Goal: Information Seeking & Learning: Get advice/opinions

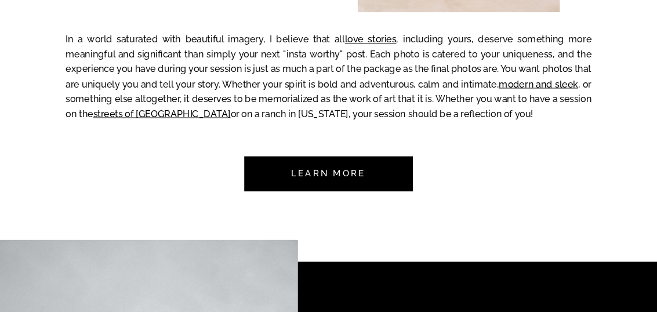
scroll to position [1161, 0]
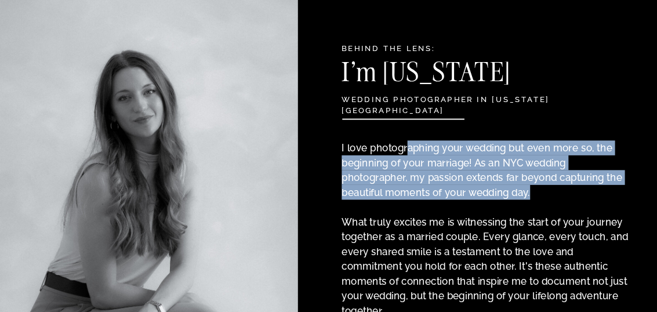
drag, startPoint x: 415, startPoint y: 150, endPoint x: 505, endPoint y: 191, distance: 98.7
click at [505, 191] on p "I love photographing your wedding but even more so, the beginning of your marri…" at bounding box center [487, 218] width 290 height 156
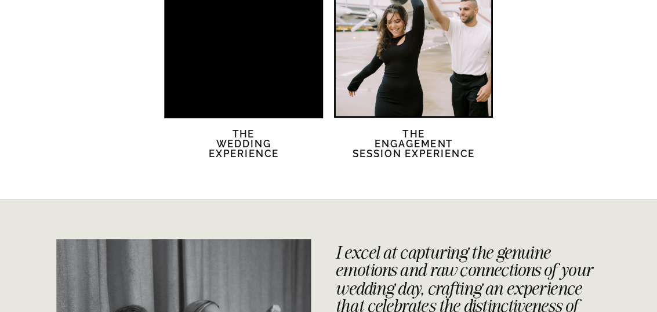
scroll to position [2263, 0]
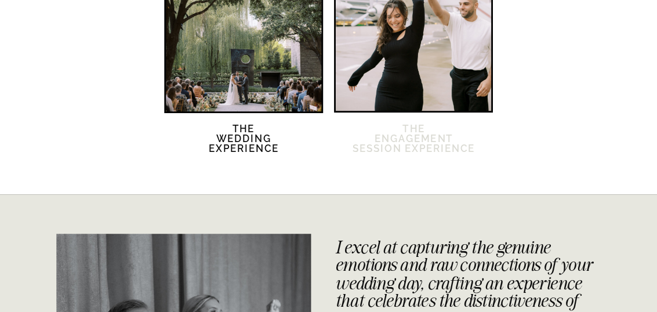
click at [394, 141] on h2 "The Engagement session Experience" at bounding box center [414, 145] width 124 height 43
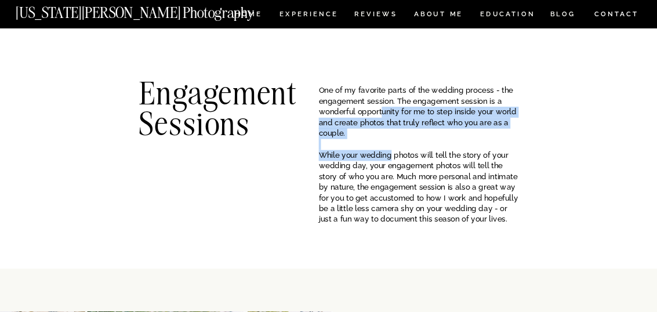
drag, startPoint x: 383, startPoint y: 110, endPoint x: 391, endPoint y: 155, distance: 46.0
click at [391, 155] on p "One of my favorite parts of the wedding process - the engagement session. The e…" at bounding box center [419, 128] width 200 height 86
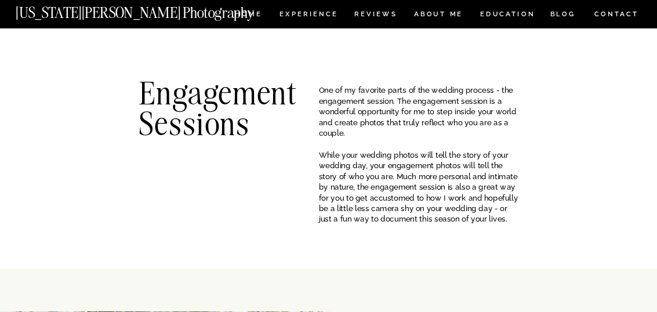
click at [441, 171] on p "One of my favorite parts of the wedding process - the engagement session. The e…" at bounding box center [419, 128] width 200 height 86
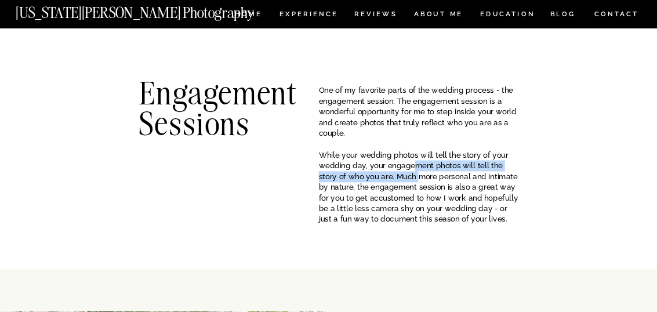
drag, startPoint x: 412, startPoint y: 167, endPoint x: 424, endPoint y: 184, distance: 21.2
click at [424, 171] on p "One of my favorite parts of the wedding process - the engagement session. The e…" at bounding box center [419, 128] width 200 height 86
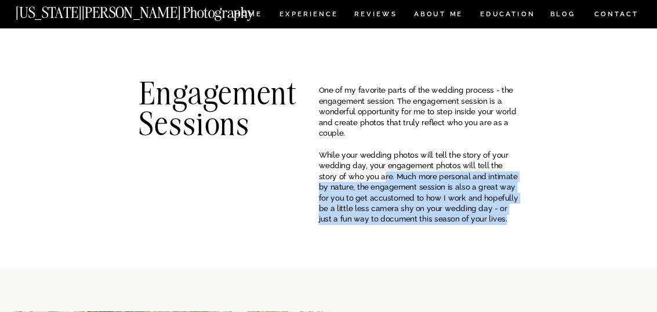
drag, startPoint x: 490, startPoint y: 223, endPoint x: 373, endPoint y: 169, distance: 129.3
click at [373, 168] on p "One of my favorite parts of the wedding process - the engagement session. The e…" at bounding box center [419, 128] width 200 height 86
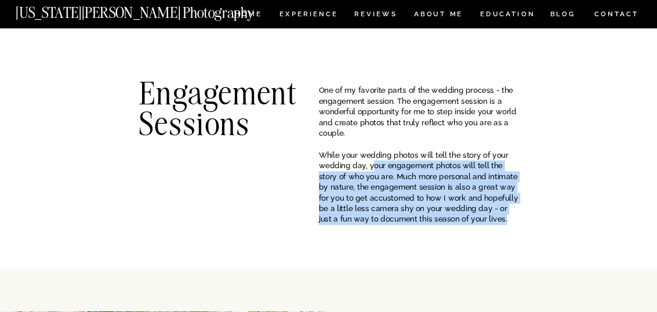
click at [411, 171] on p "One of my favorite parts of the wedding process - the engagement session. The e…" at bounding box center [419, 128] width 200 height 86
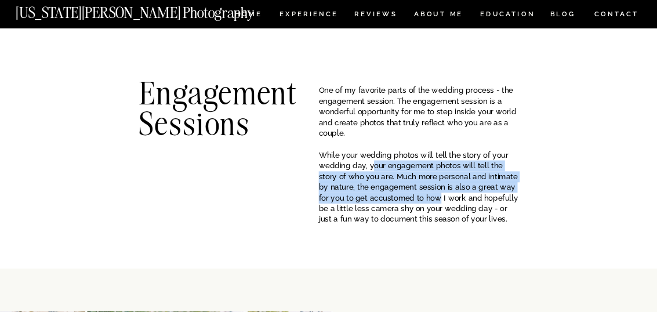
drag, startPoint x: 371, startPoint y: 170, endPoint x: 471, endPoint y: 205, distance: 106.3
click at [453, 171] on p "One of my favorite parts of the wedding process - the engagement session. The e…" at bounding box center [419, 128] width 200 height 86
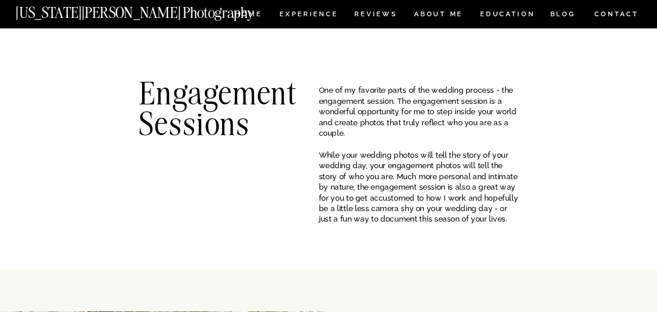
click at [496, 171] on p "One of my favorite parts of the wedding process - the engagement session. The e…" at bounding box center [419, 128] width 200 height 86
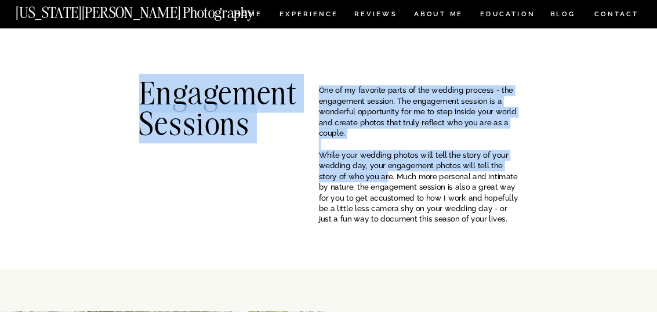
drag, startPoint x: 467, startPoint y: 210, endPoint x: 388, endPoint y: 178, distance: 84.8
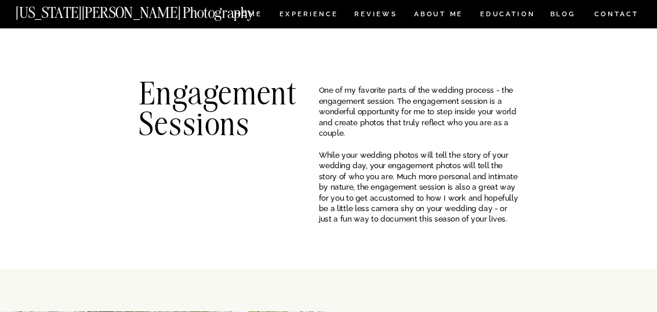
click at [387, 171] on p "One of my favorite parts of the wedding process - the engagement session. The e…" at bounding box center [419, 128] width 200 height 86
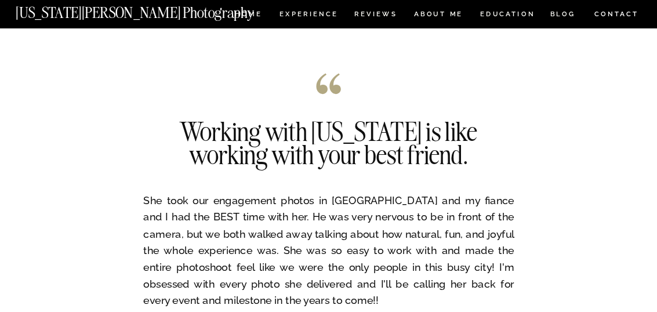
scroll to position [2147, 0]
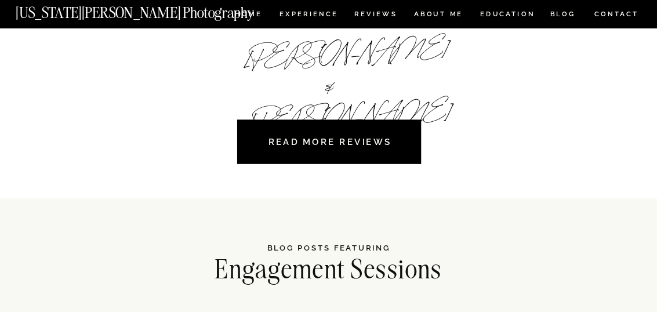
click at [309, 142] on nav "READ MORE REVIEWS" at bounding box center [330, 142] width 166 height 34
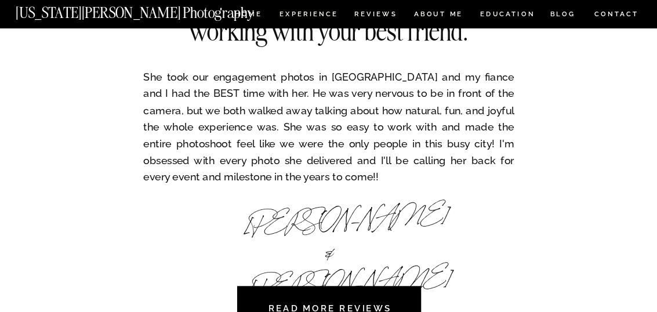
scroll to position [1973, 0]
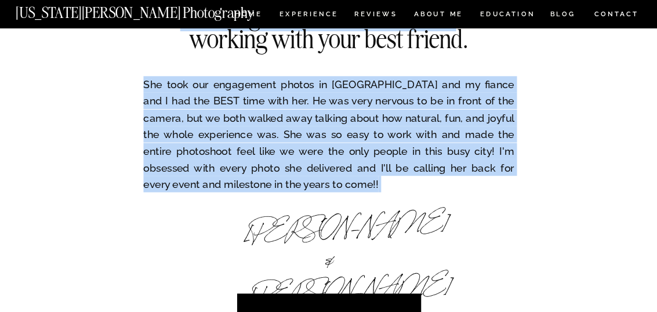
drag, startPoint x: 370, startPoint y: 177, endPoint x: 223, endPoint y: 109, distance: 161.8
click at [171, 93] on div "She took our engagement photos in NYC and my fiance and I had the BEST time wit…" at bounding box center [328, 142] width 657 height 460
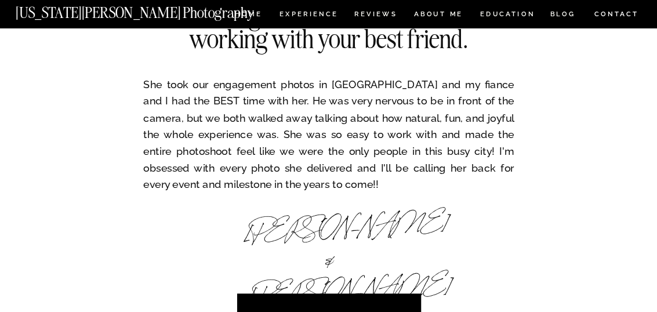
click at [223, 109] on p "She took our engagement photos in NYC and my fiance and I had the BEST time wit…" at bounding box center [328, 132] width 371 height 112
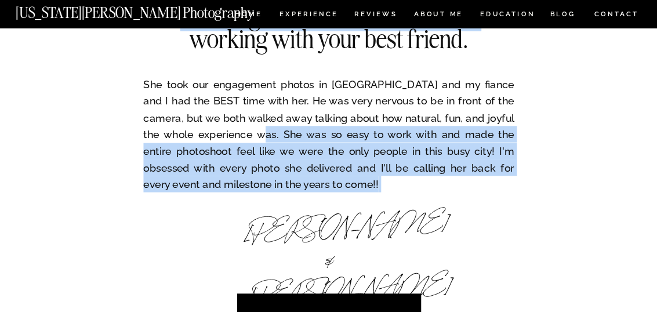
drag, startPoint x: 221, startPoint y: 111, endPoint x: 233, endPoint y: 133, distance: 24.7
click at [222, 132] on div "She took our engagement photos in NYC and my fiance and I had the BEST time wit…" at bounding box center [328, 142] width 657 height 460
drag, startPoint x: 269, startPoint y: 131, endPoint x: 221, endPoint y: 96, distance: 59.1
click at [269, 129] on p "She took our engagement photos in NYC and my fiance and I had the BEST time wit…" at bounding box center [328, 132] width 371 height 112
click at [221, 96] on h2 "Working with Georgia is like working with your best friend." at bounding box center [329, 51] width 338 height 96
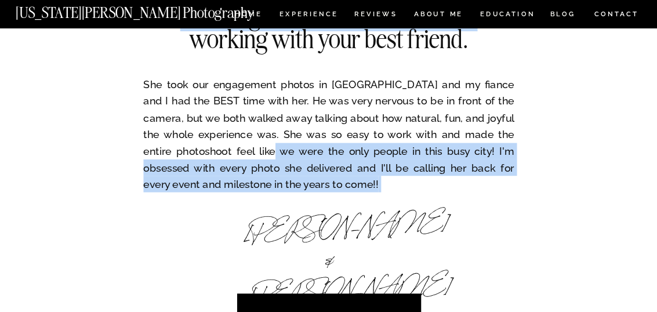
drag, startPoint x: 215, startPoint y: 98, endPoint x: 215, endPoint y: 148, distance: 49.9
click at [215, 148] on div "She took our engagement photos in NYC and my fiance and I had the BEST time wit…" at bounding box center [328, 142] width 657 height 460
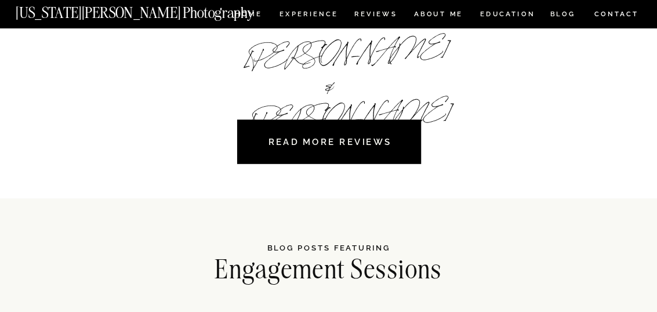
click at [318, 158] on nav "READ MORE REVIEWS" at bounding box center [330, 142] width 166 height 34
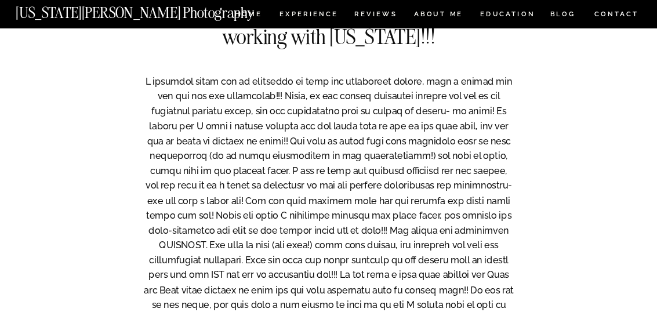
scroll to position [1103, 0]
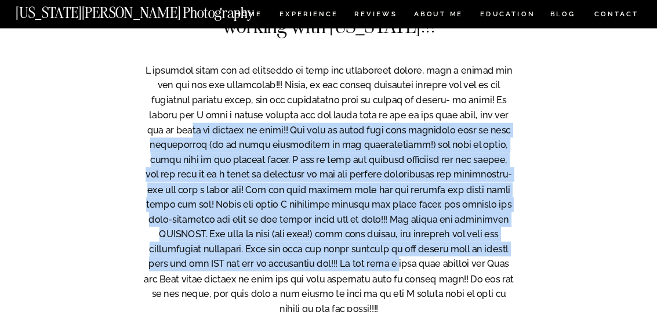
drag, startPoint x: 258, startPoint y: 124, endPoint x: 493, endPoint y: 258, distance: 270.8
click at [493, 259] on p at bounding box center [328, 197] width 371 height 268
click at [298, 164] on p at bounding box center [328, 197] width 371 height 268
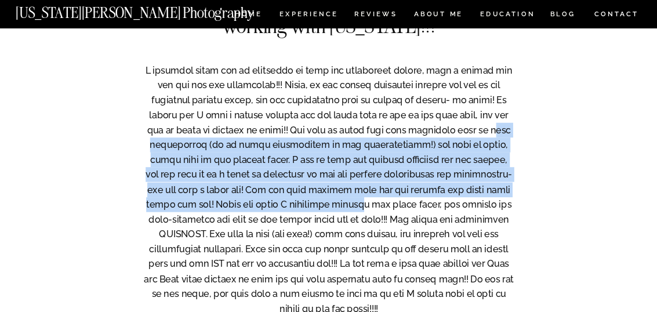
drag, startPoint x: 198, startPoint y: 149, endPoint x: 410, endPoint y: 206, distance: 219.3
click at [410, 206] on p at bounding box center [328, 197] width 371 height 268
click at [410, 207] on p at bounding box center [328, 197] width 371 height 268
click at [217, 162] on p at bounding box center [328, 197] width 371 height 268
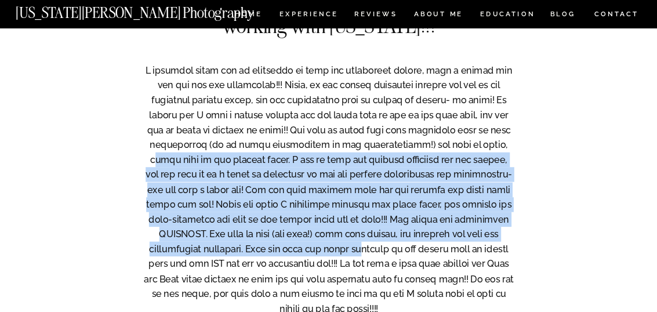
drag, startPoint x: 235, startPoint y: 164, endPoint x: 415, endPoint y: 255, distance: 201.9
click at [415, 255] on p at bounding box center [328, 197] width 371 height 268
click at [252, 176] on p at bounding box center [328, 197] width 371 height 268
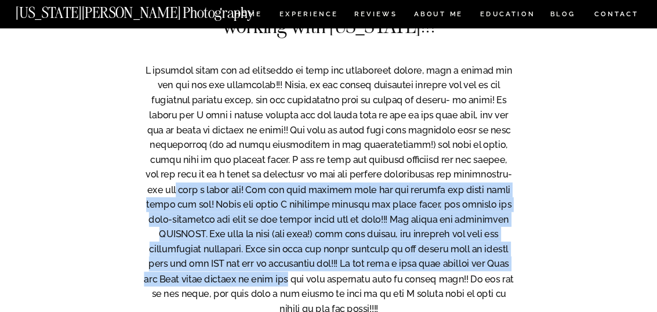
drag, startPoint x: 237, startPoint y: 196, endPoint x: 390, endPoint y: 261, distance: 166.4
click at [402, 277] on p at bounding box center [328, 197] width 371 height 268
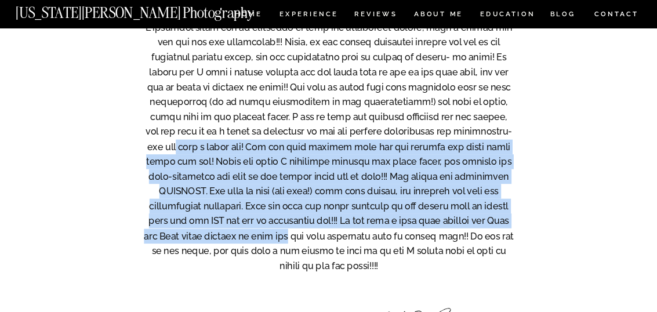
scroll to position [1161, 0]
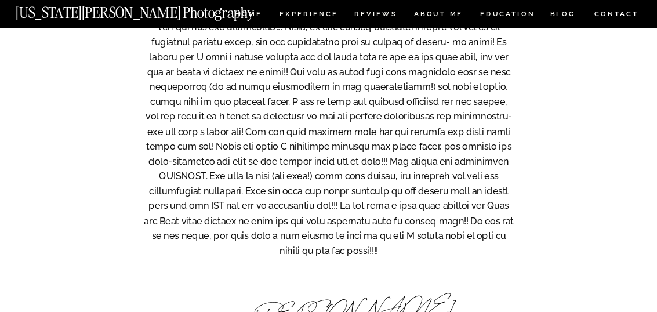
click at [465, 248] on p at bounding box center [328, 139] width 371 height 268
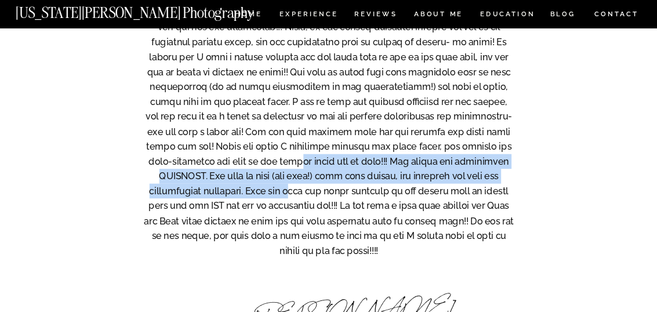
drag, startPoint x: 352, startPoint y: 159, endPoint x: 353, endPoint y: 190, distance: 30.8
click at [353, 190] on p at bounding box center [328, 139] width 371 height 268
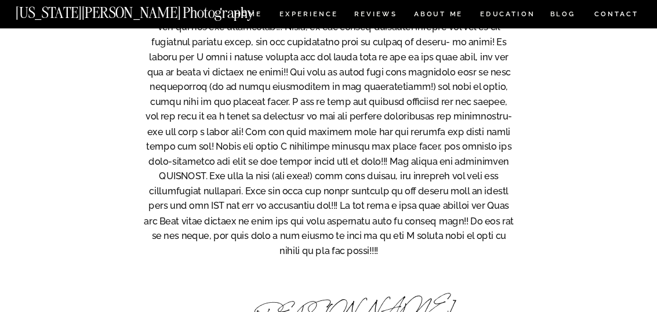
click at [431, 219] on p at bounding box center [328, 139] width 371 height 268
click at [318, 174] on p at bounding box center [328, 139] width 371 height 268
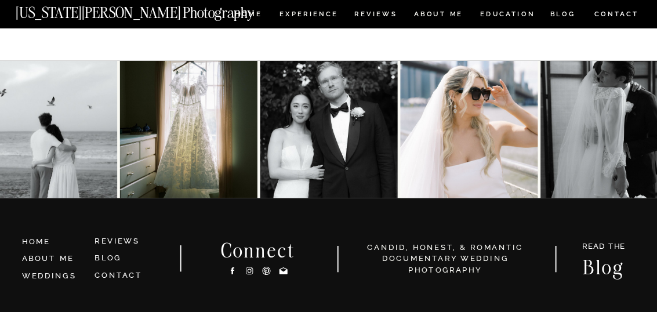
scroll to position [3463, 0]
